Goal: Navigation & Orientation: Find specific page/section

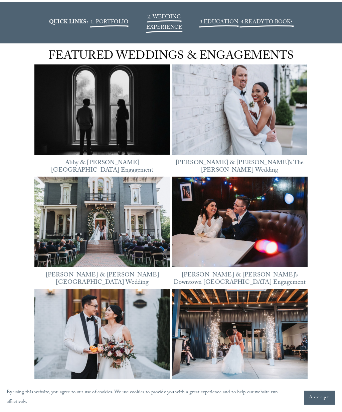
scroll to position [941, 0]
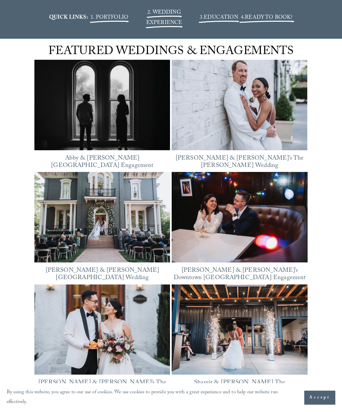
click at [271, 137] on img at bounding box center [238, 105] width 135 height 102
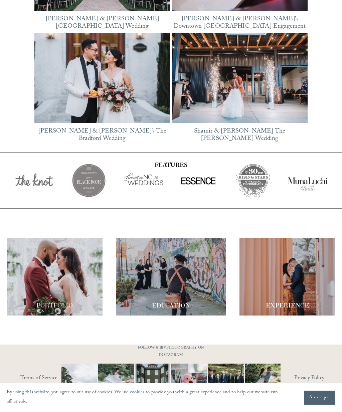
scroll to position [1174, 0]
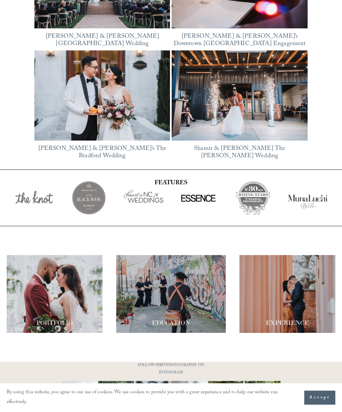
click at [73, 295] on div at bounding box center [55, 293] width 96 height 77
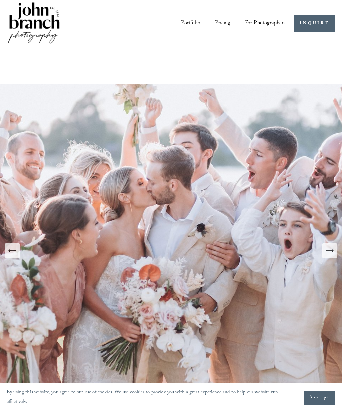
scroll to position [0, 0]
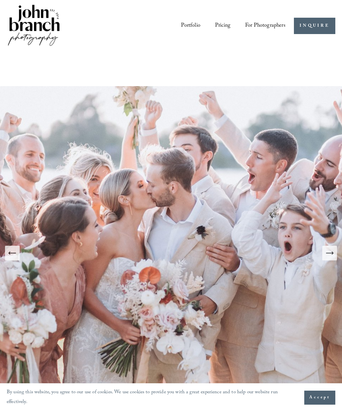
click at [0, 0] on div at bounding box center [0, 0] width 0 height 0
click at [191, 161] on link "Portfolio" at bounding box center [171, 169] width 74 height 20
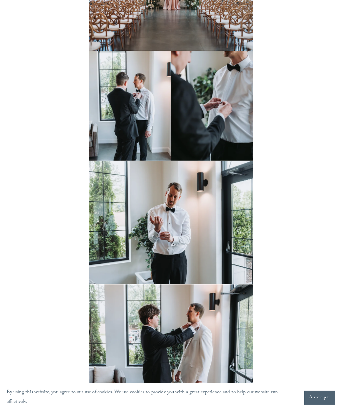
scroll to position [444, 0]
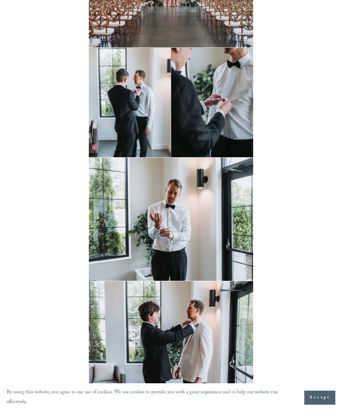
click at [213, 212] on img at bounding box center [171, 218] width 164 height 123
click at [216, 217] on img at bounding box center [171, 218] width 164 height 123
click at [215, 220] on img at bounding box center [171, 218] width 164 height 123
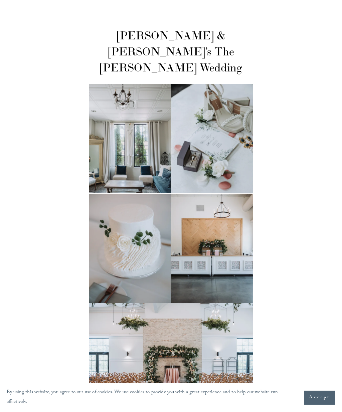
scroll to position [0, 0]
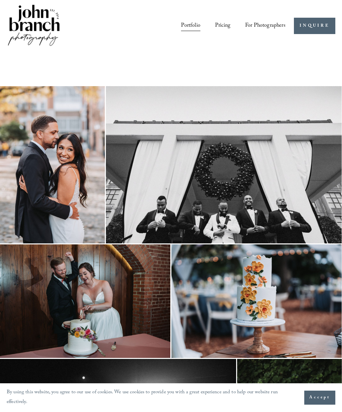
click at [228, 169] on img at bounding box center [223, 164] width 235 height 157
click at [333, 202] on icon "Next Slide" at bounding box center [331, 206] width 4 height 8
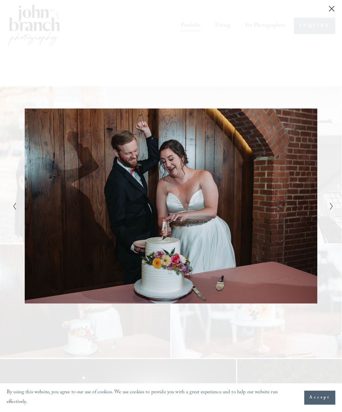
click at [332, 206] on polyline "Next Slide" at bounding box center [331, 206] width 2 height 7
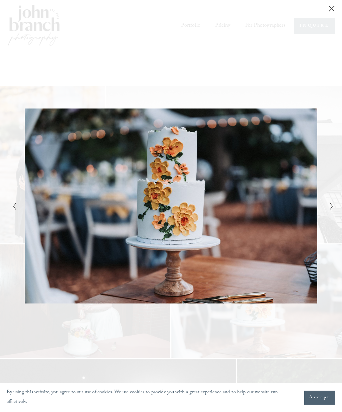
click at [332, 204] on icon "Next Slide" at bounding box center [331, 206] width 4 height 8
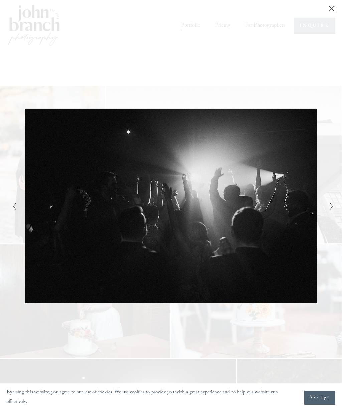
click at [333, 206] on icon "Next Slide" at bounding box center [331, 206] width 4 height 8
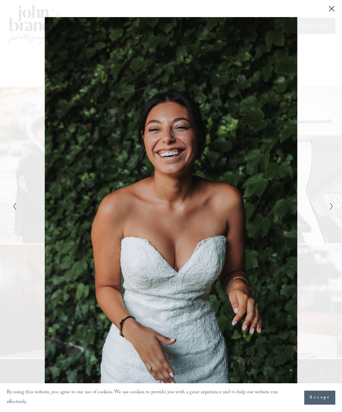
click at [327, 211] on div "Gallery" at bounding box center [251, 206] width 160 height 378
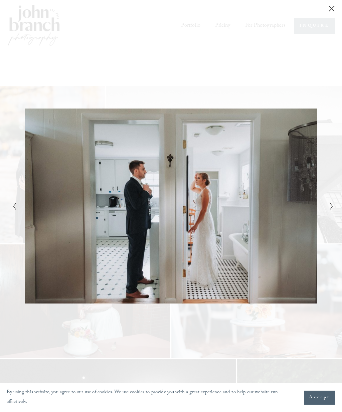
click at [328, 212] on div "Gallery" at bounding box center [251, 206] width 160 height 378
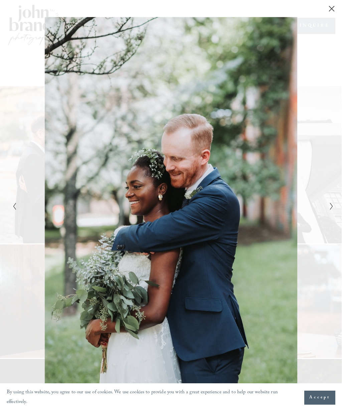
click at [327, 212] on div "Gallery" at bounding box center [251, 206] width 160 height 378
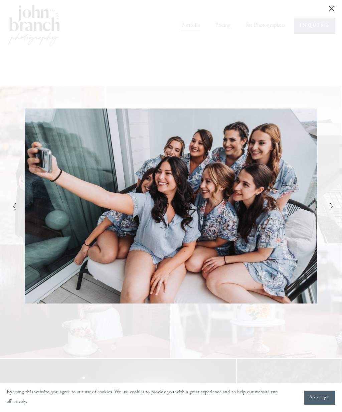
click at [327, 213] on div "Gallery" at bounding box center [251, 206] width 160 height 378
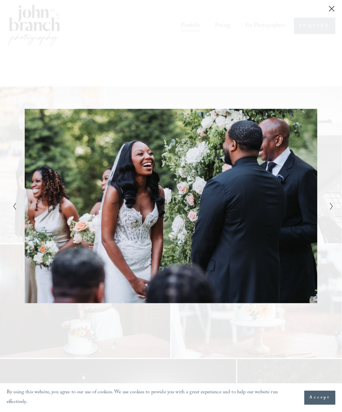
click at [328, 205] on button "Next Slide" at bounding box center [329, 206] width 4 height 8
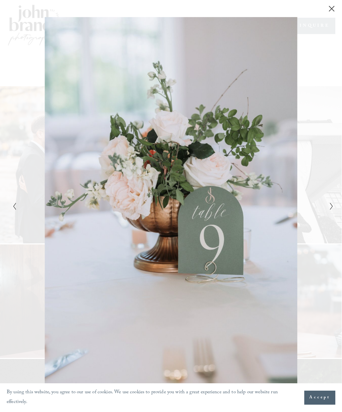
click at [326, 211] on div "Gallery" at bounding box center [251, 206] width 160 height 378
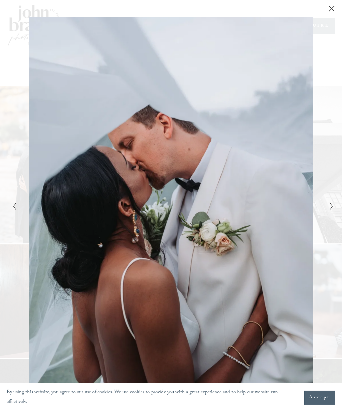
click at [322, 208] on div "Gallery" at bounding box center [251, 206] width 160 height 378
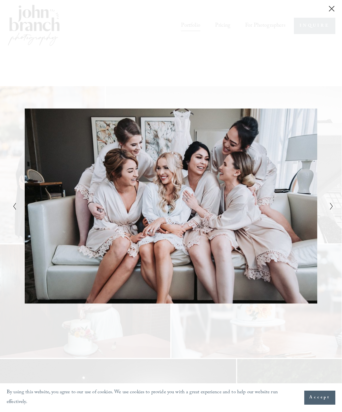
click at [322, 205] on div "Gallery" at bounding box center [251, 206] width 160 height 378
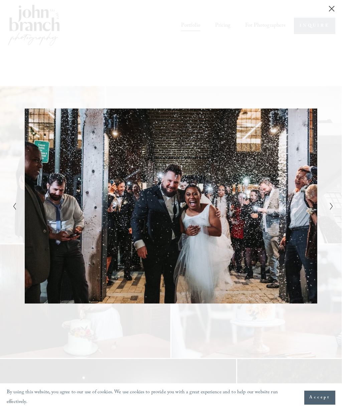
click at [326, 209] on div "Gallery" at bounding box center [251, 206] width 160 height 378
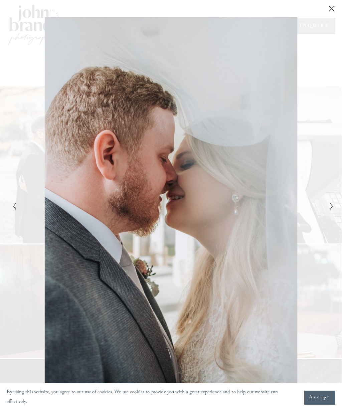
click at [325, 207] on div "Gallery" at bounding box center [251, 206] width 160 height 378
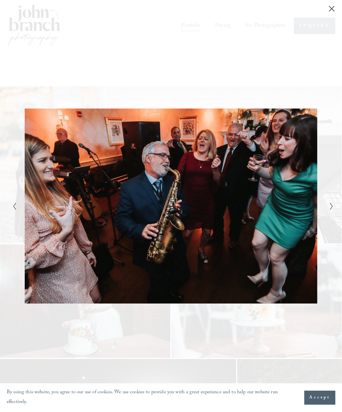
click at [323, 208] on div "Gallery" at bounding box center [251, 206] width 160 height 378
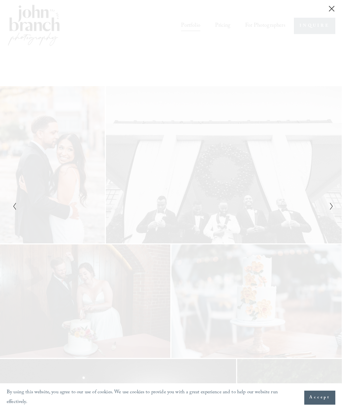
click at [324, 209] on div "Gallery" at bounding box center [251, 206] width 160 height 378
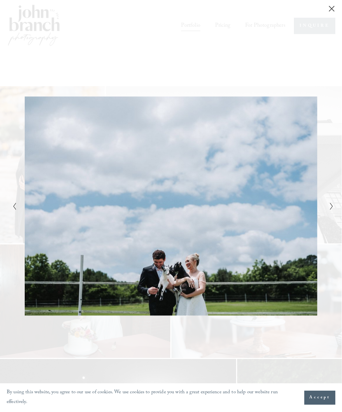
click at [326, 212] on div "Gallery" at bounding box center [251, 206] width 160 height 378
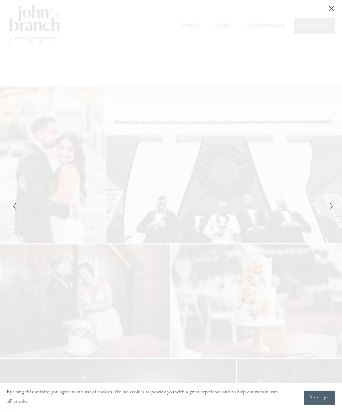
click at [323, 208] on div "Gallery" at bounding box center [251, 206] width 160 height 378
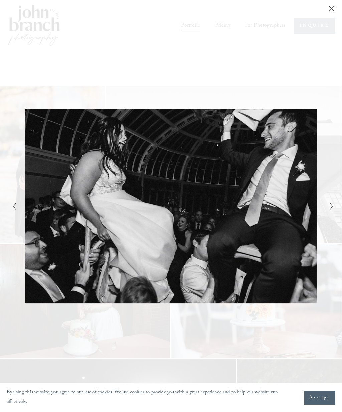
click at [324, 208] on div "Gallery" at bounding box center [251, 206] width 160 height 378
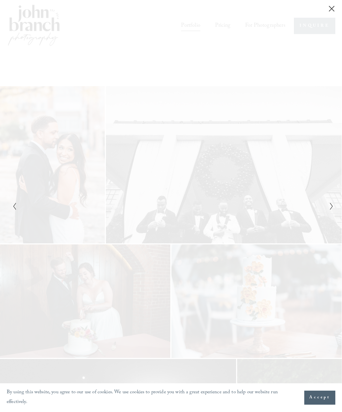
click at [324, 209] on div "Gallery" at bounding box center [251, 206] width 160 height 378
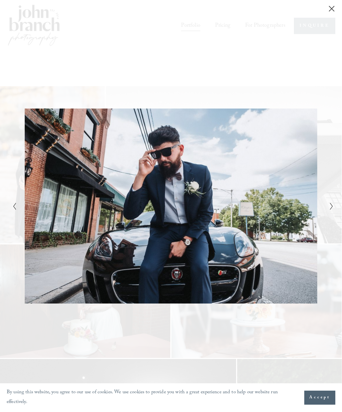
click at [324, 210] on div "Gallery" at bounding box center [251, 206] width 160 height 378
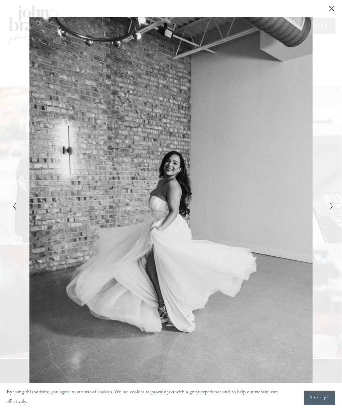
click at [323, 209] on div "Gallery" at bounding box center [251, 206] width 160 height 378
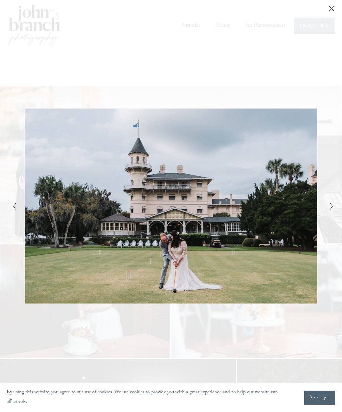
click at [324, 210] on div "Gallery" at bounding box center [251, 206] width 160 height 378
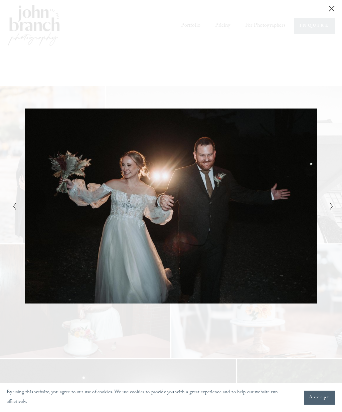
click at [324, 210] on div "Gallery" at bounding box center [251, 206] width 160 height 378
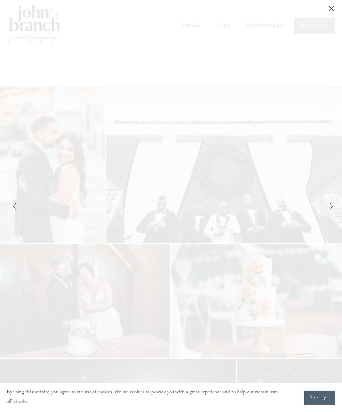
click at [324, 209] on div "Gallery" at bounding box center [251, 206] width 160 height 378
click at [324, 210] on div "Gallery" at bounding box center [251, 206] width 160 height 378
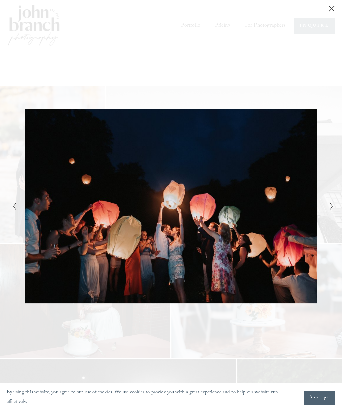
click at [323, 211] on div "Gallery" at bounding box center [251, 206] width 160 height 378
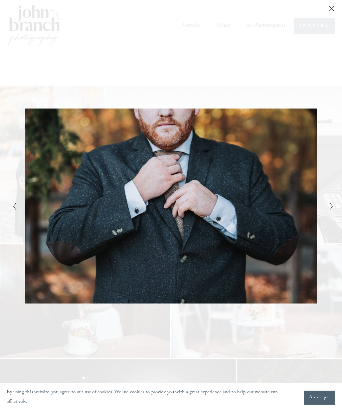
click at [323, 212] on div "Gallery" at bounding box center [251, 206] width 160 height 378
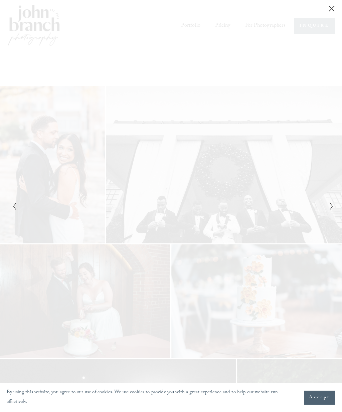
click at [324, 212] on div "Gallery" at bounding box center [251, 206] width 160 height 378
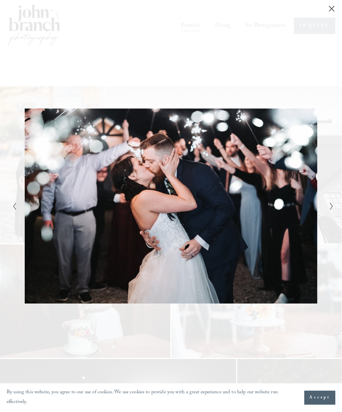
click at [323, 212] on div "Gallery" at bounding box center [251, 206] width 160 height 378
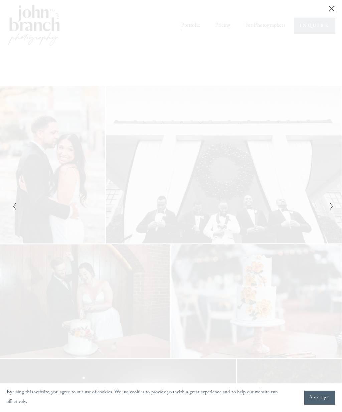
click at [323, 213] on div "Gallery" at bounding box center [251, 206] width 160 height 378
